Goal: Transaction & Acquisition: Purchase product/service

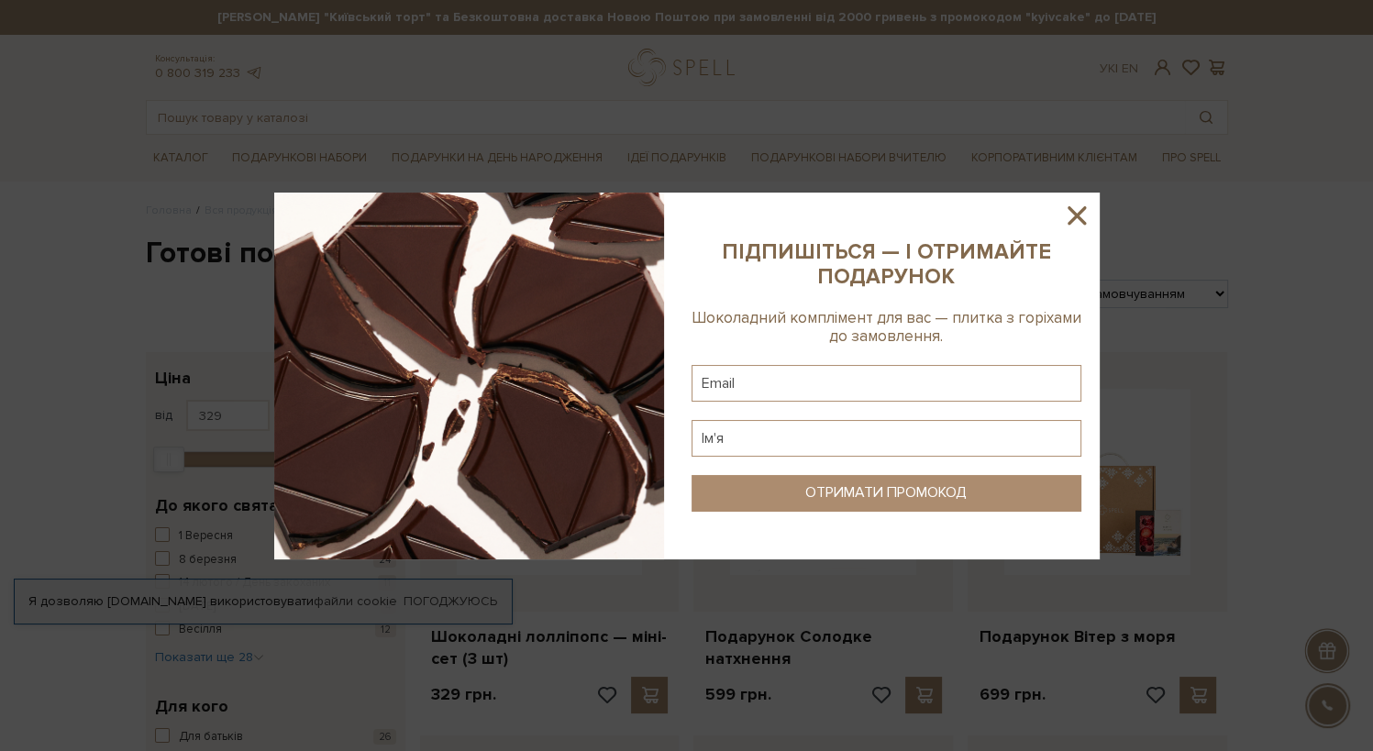
click at [1082, 218] on icon at bounding box center [1076, 215] width 31 height 31
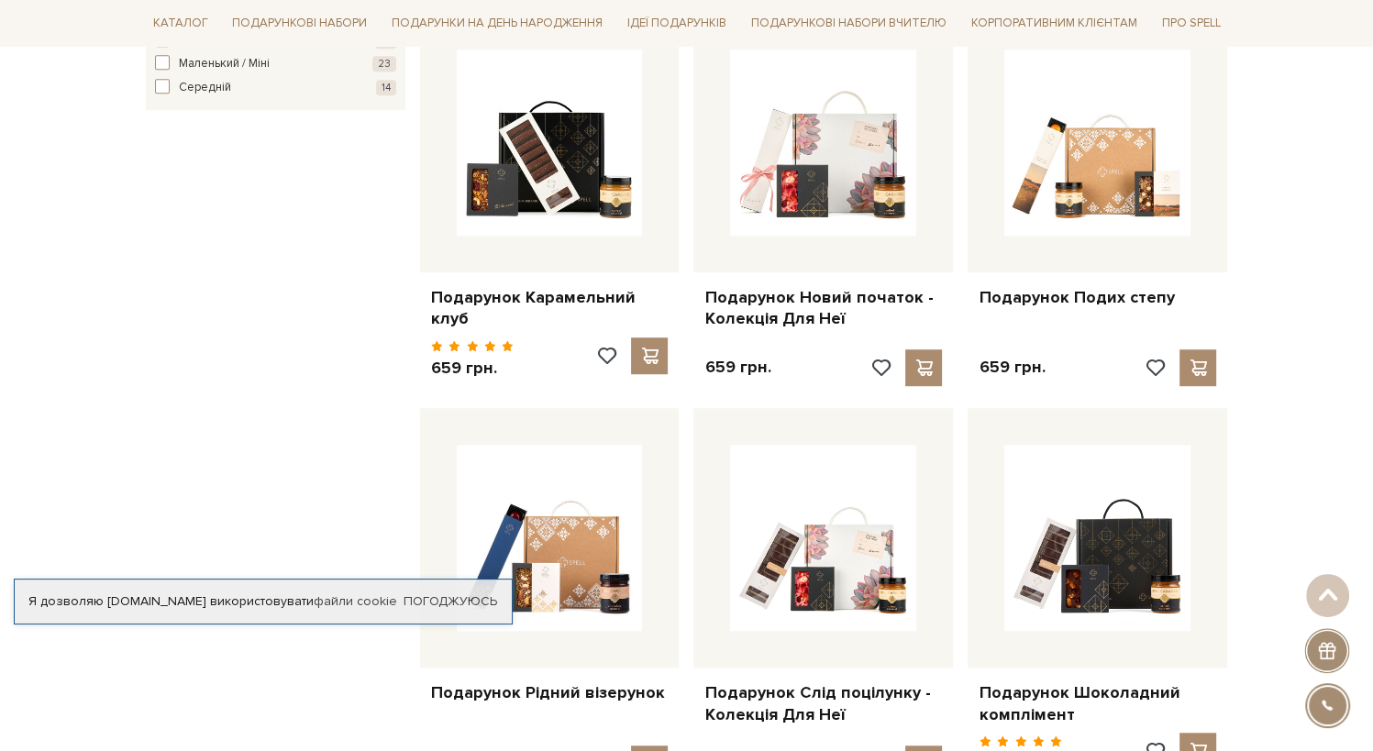
scroll to position [642, 0]
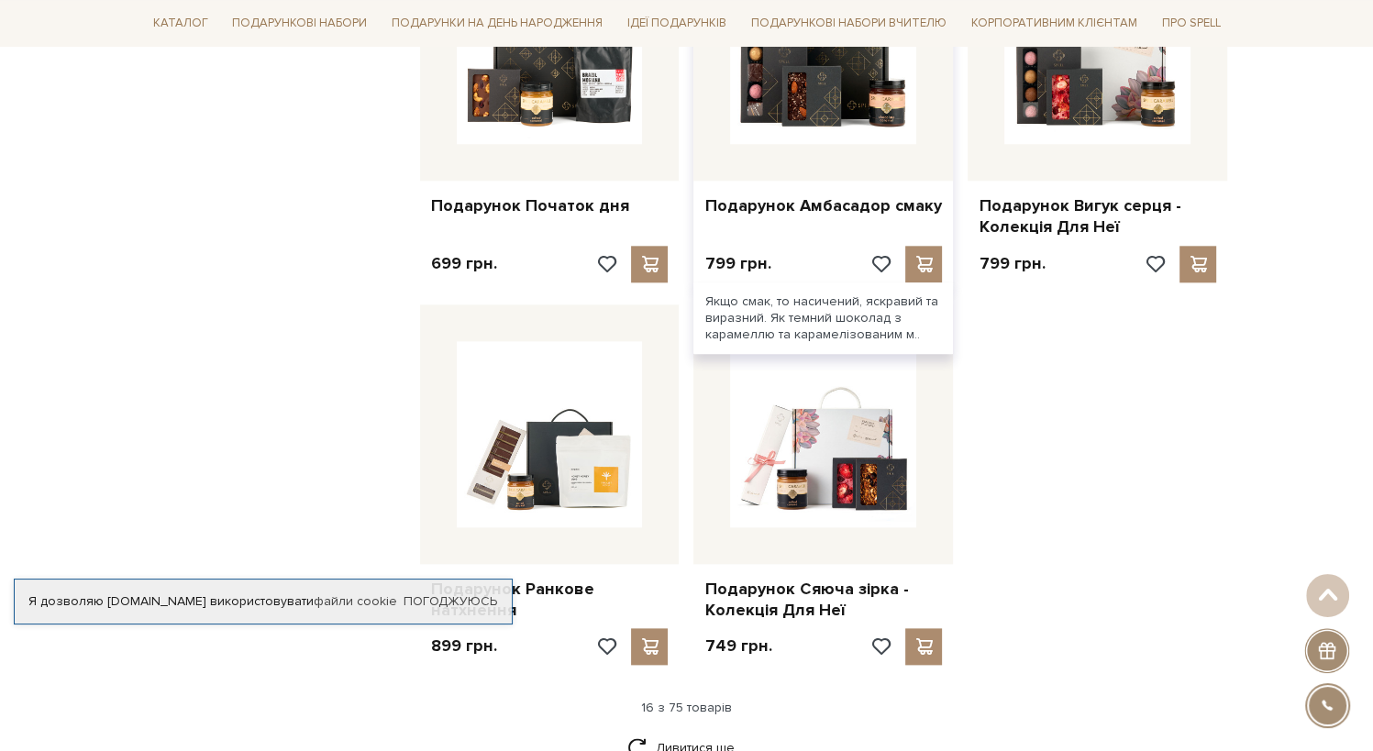
scroll to position [1835, 0]
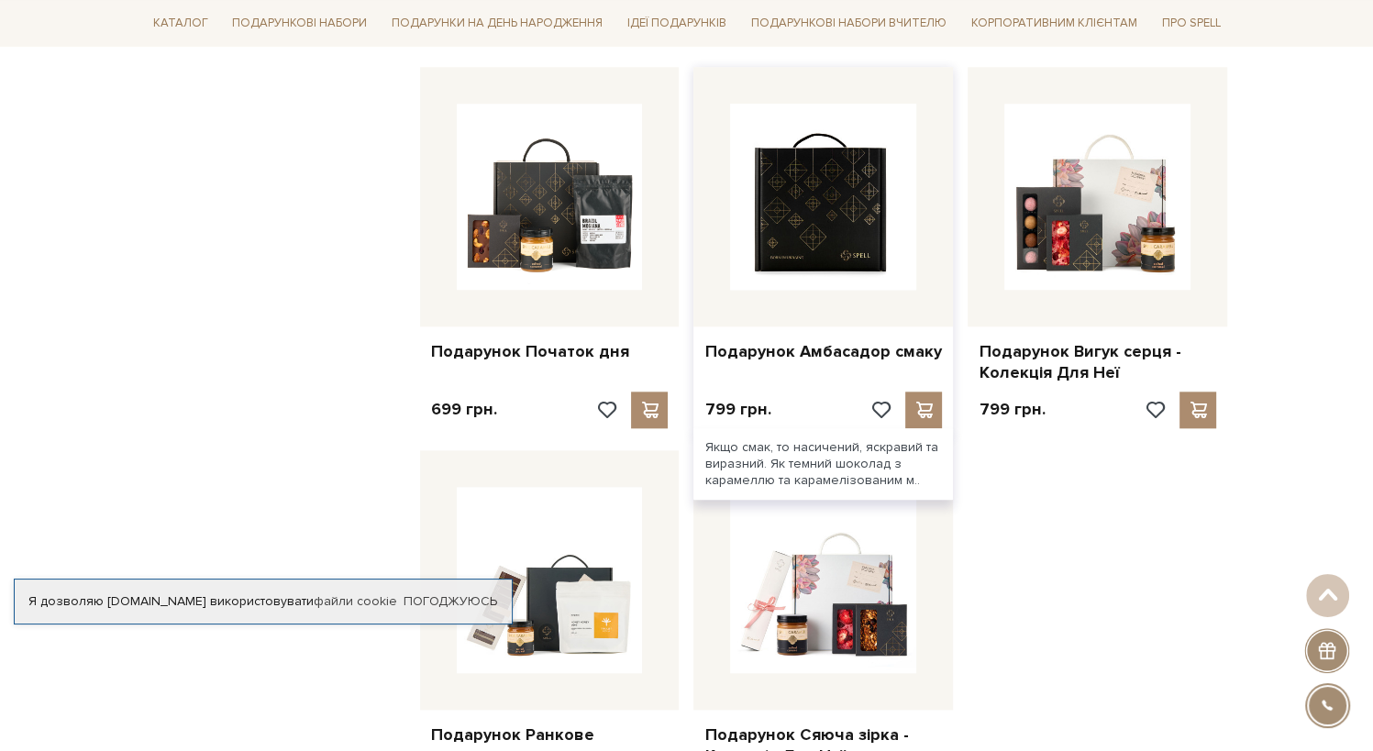
click at [843, 208] on img at bounding box center [823, 197] width 186 height 186
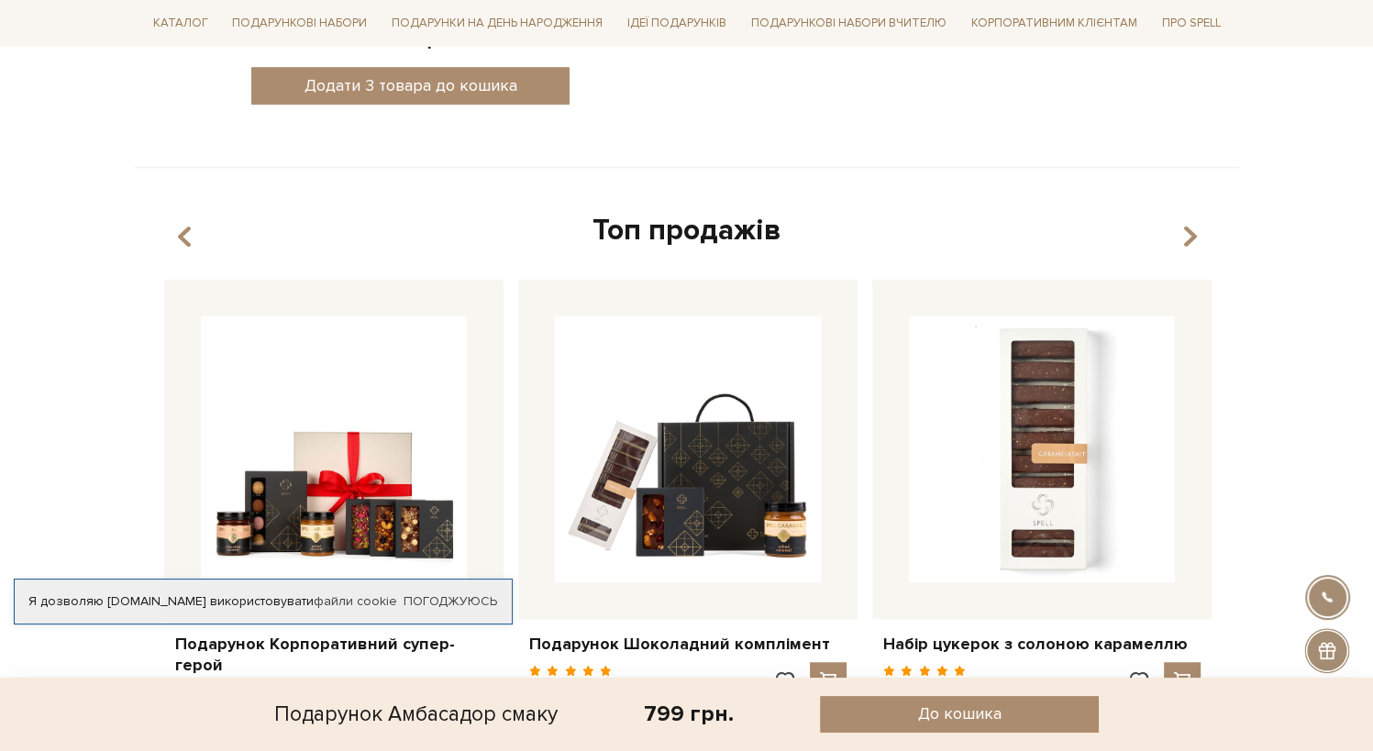
scroll to position [1284, 0]
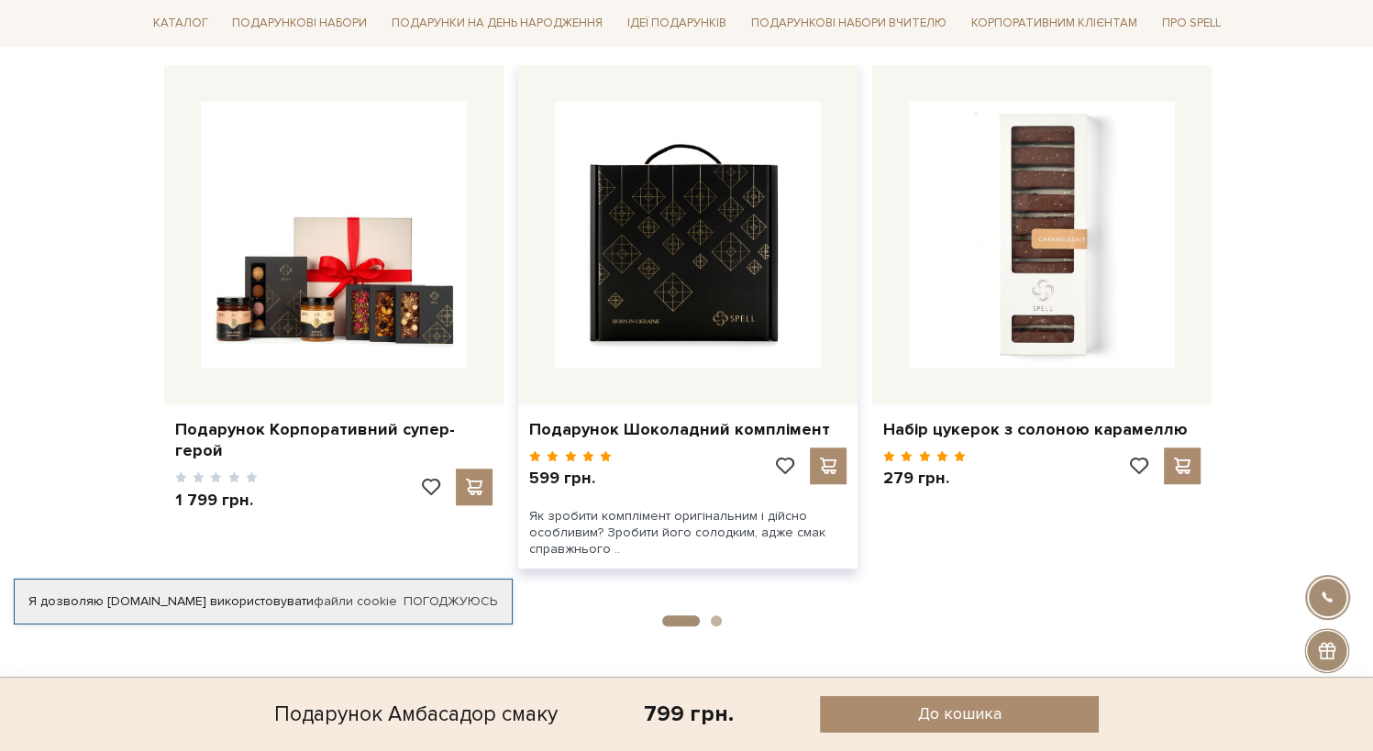
click at [726, 216] on img at bounding box center [688, 235] width 266 height 266
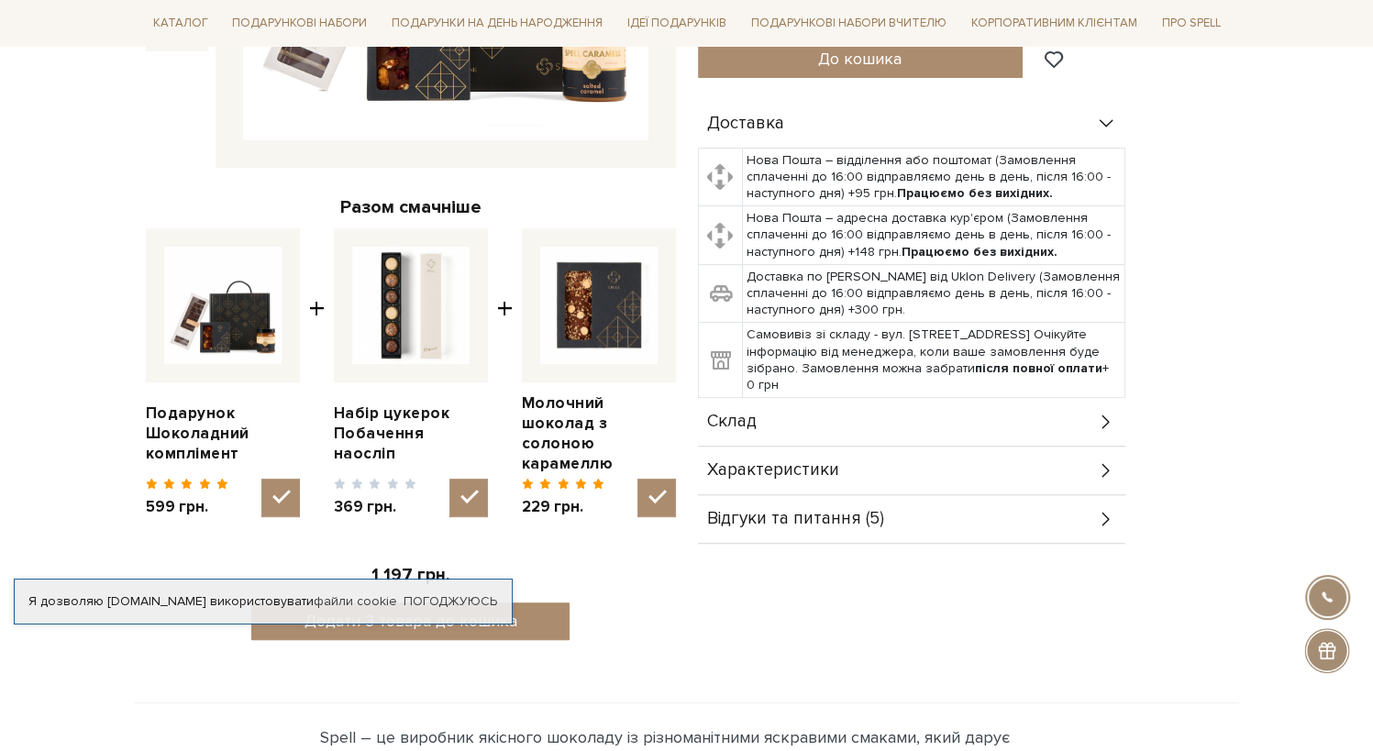
scroll to position [550, 0]
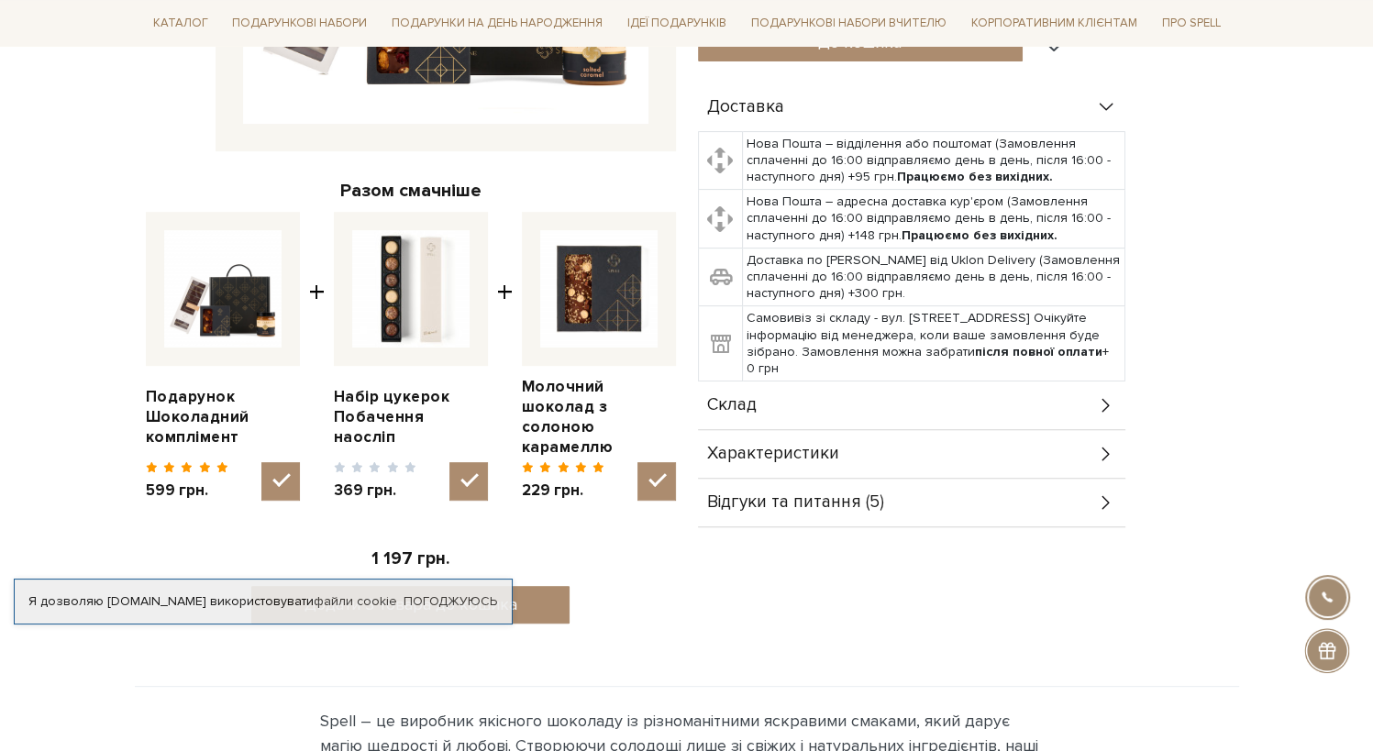
click at [385, 300] on img at bounding box center [410, 288] width 117 height 117
click at [449, 462] on input "checkbox" at bounding box center [468, 481] width 39 height 39
checkbox input "false"
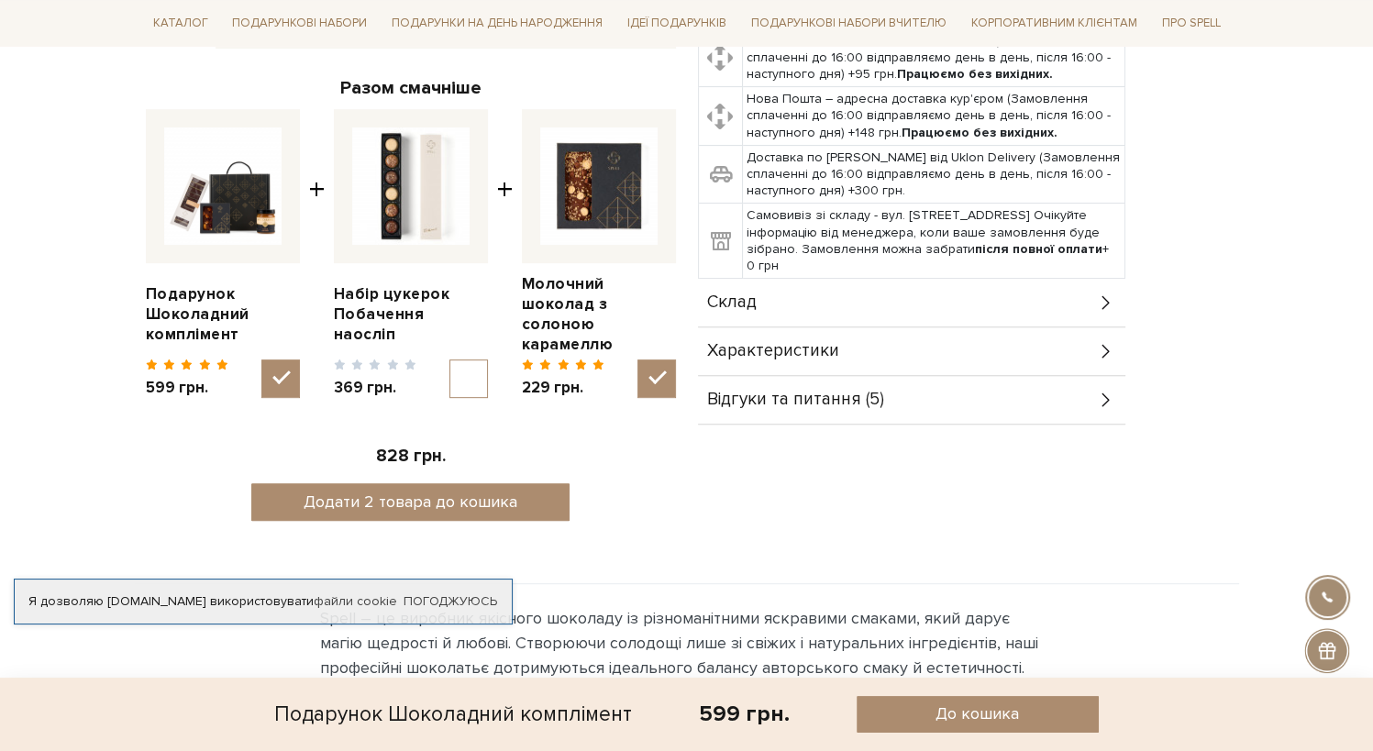
scroll to position [642, 0]
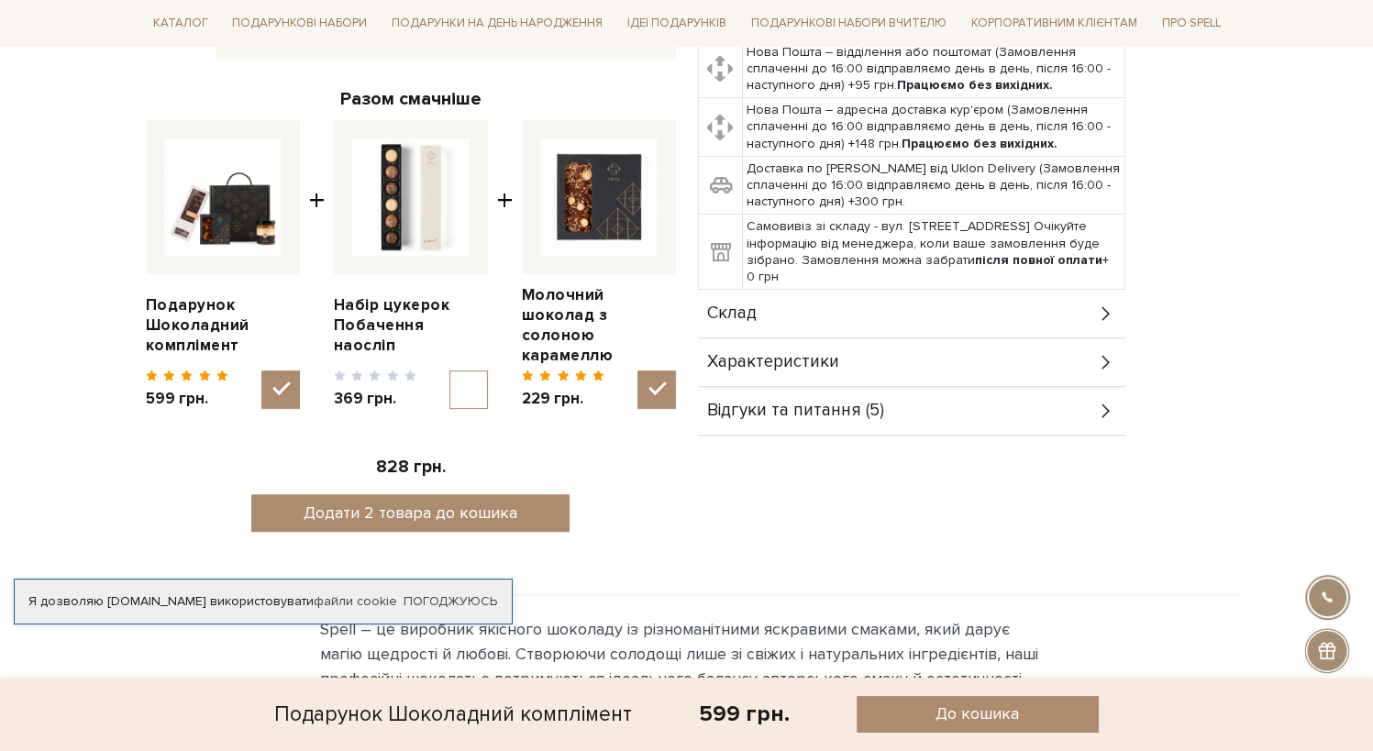
click at [610, 202] on img at bounding box center [598, 197] width 117 height 117
click at [637, 371] on input "checkbox" at bounding box center [656, 390] width 39 height 39
checkbox input "false"
